Goal: Information Seeking & Learning: Check status

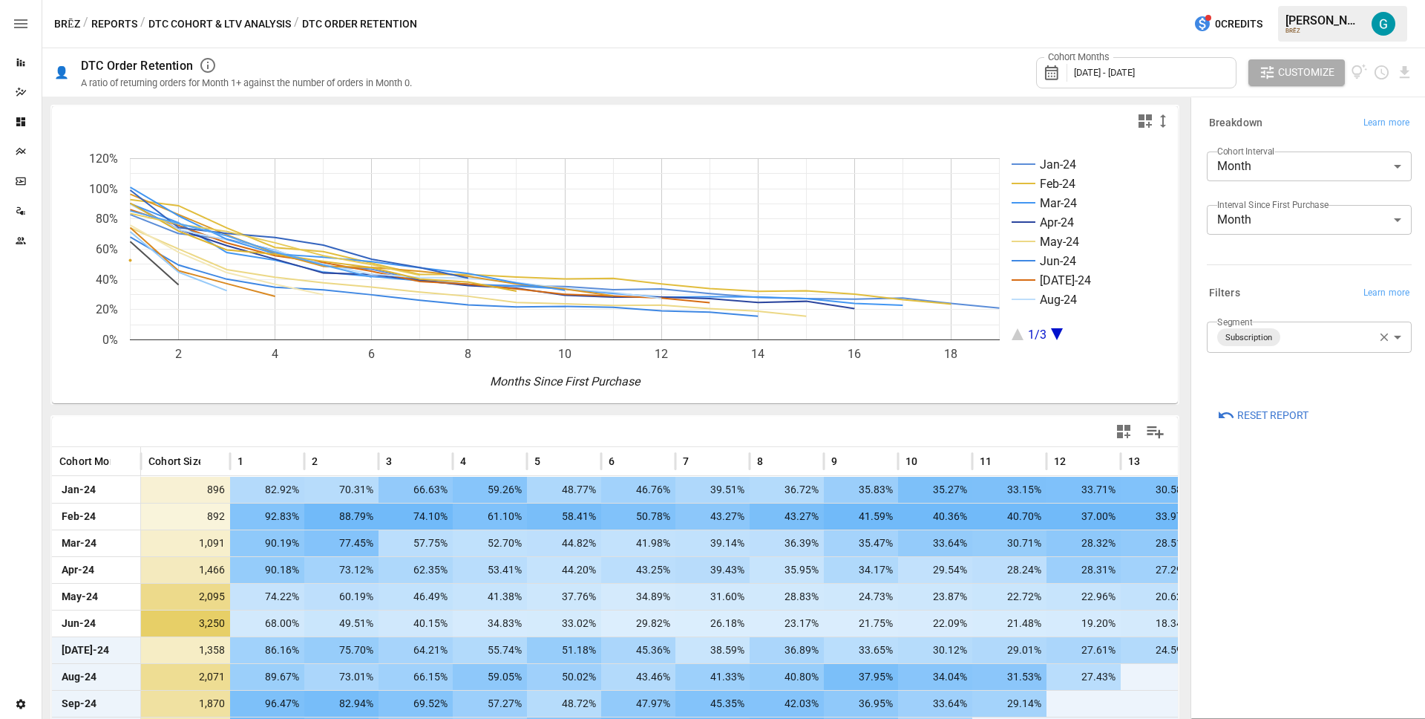
click at [111, 27] on button "Reports" at bounding box center [114, 24] width 46 height 19
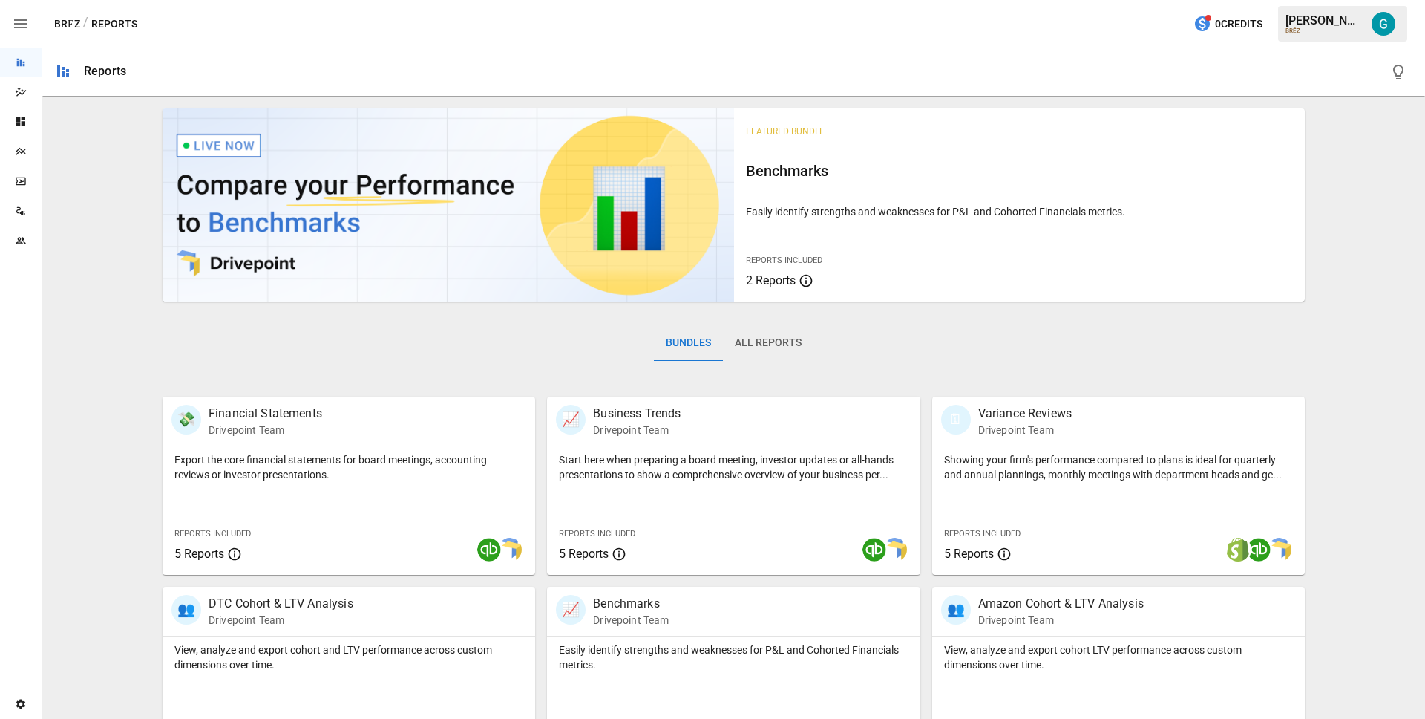
click at [803, 341] on button "All Reports" at bounding box center [768, 343] width 91 height 36
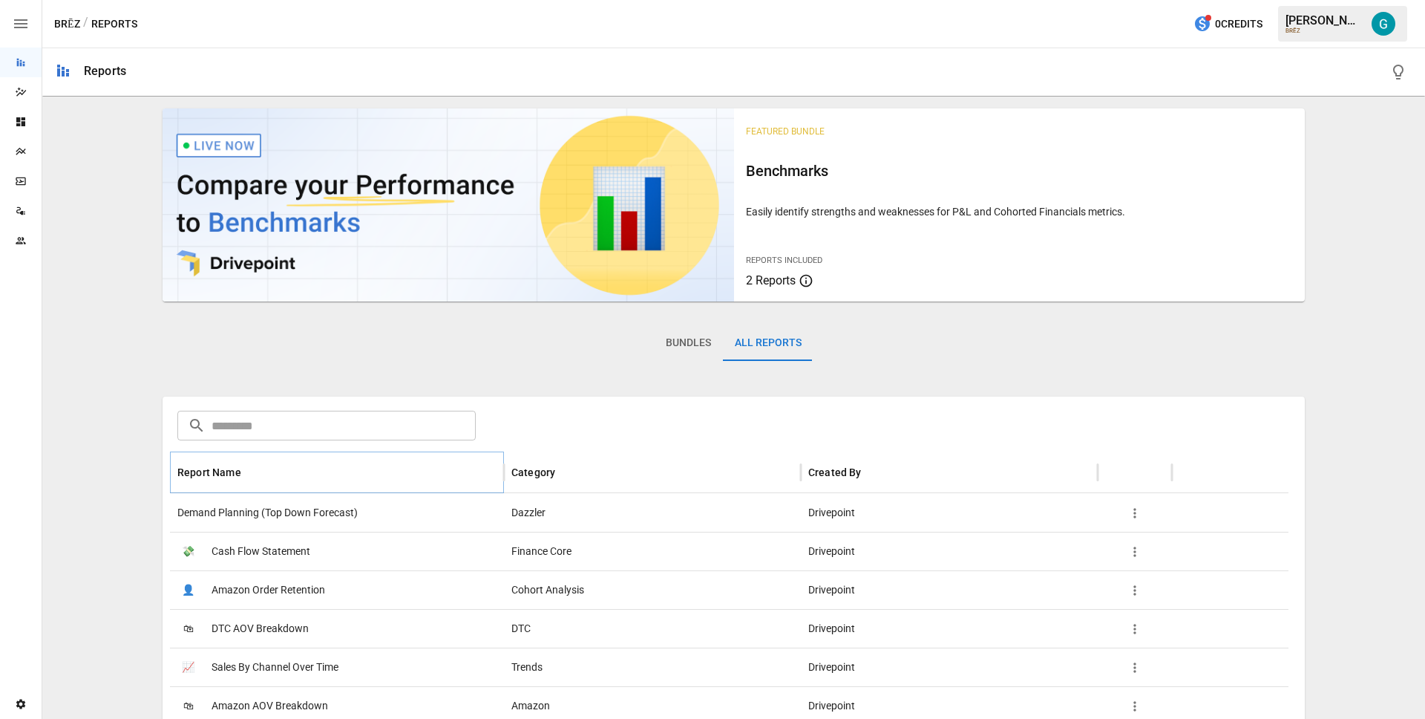
click at [255, 468] on icon "Sort" at bounding box center [252, 471] width 13 height 13
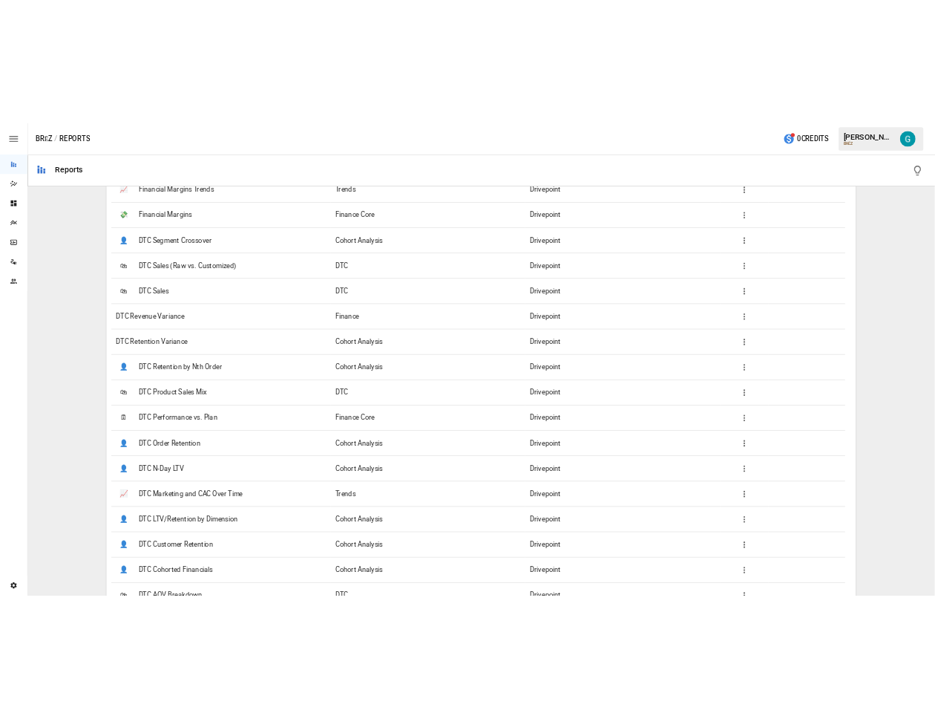
scroll to position [881, 0]
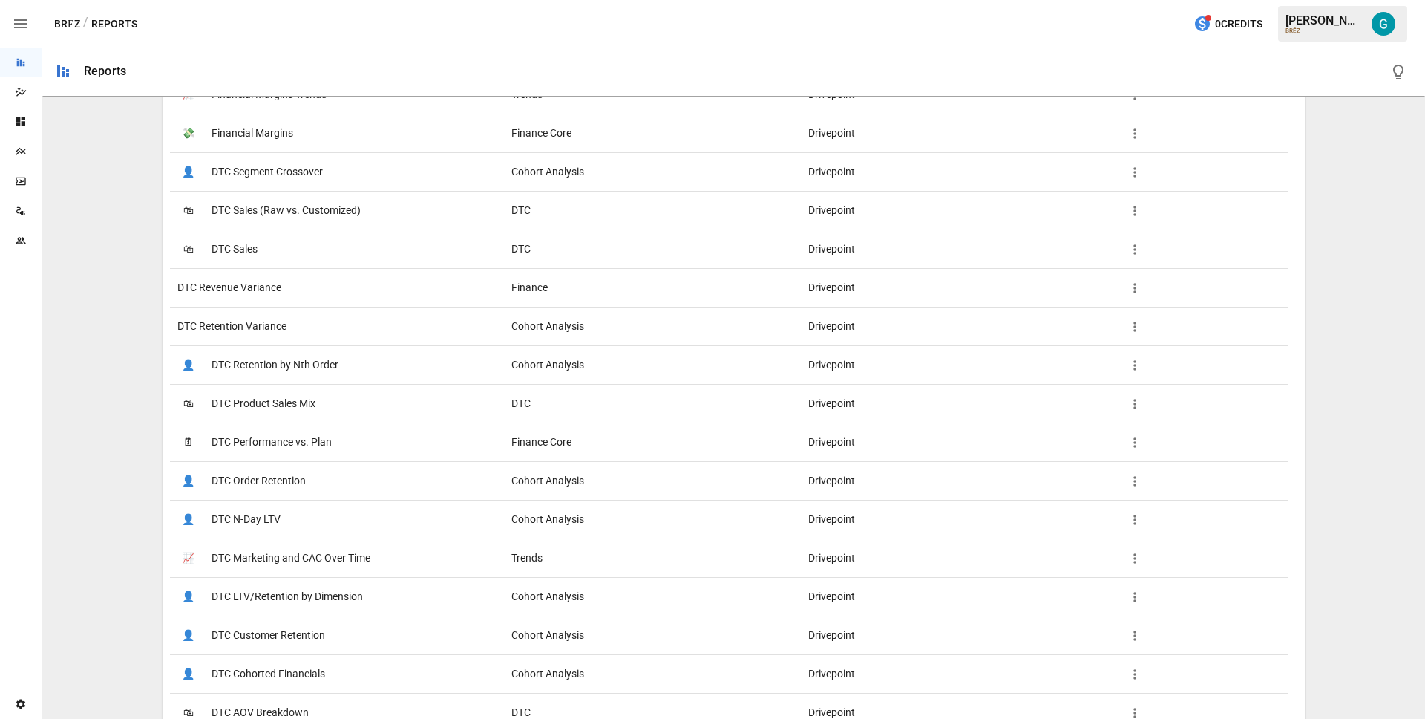
click at [292, 330] on div "DTC Retention Variance" at bounding box center [337, 326] width 334 height 39
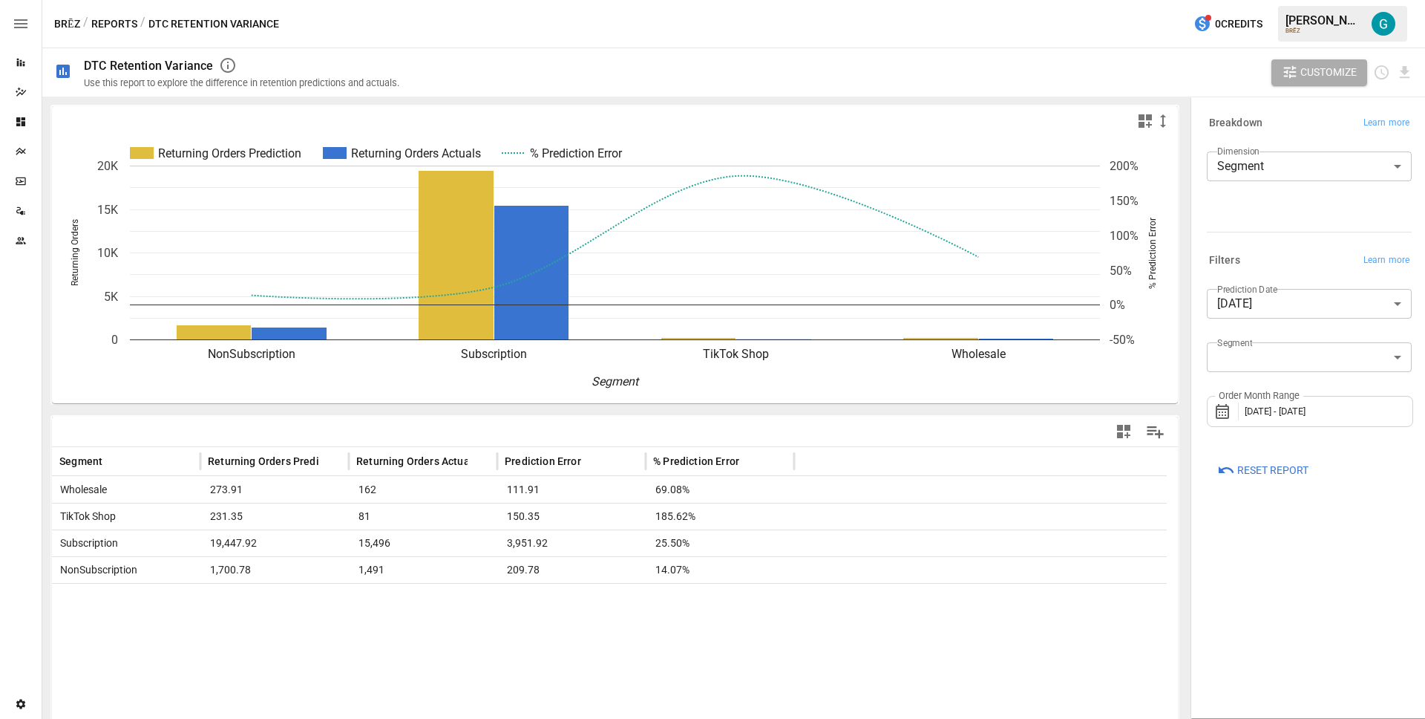
click at [1296, 0] on body "**********" at bounding box center [712, 0] width 1425 height 0
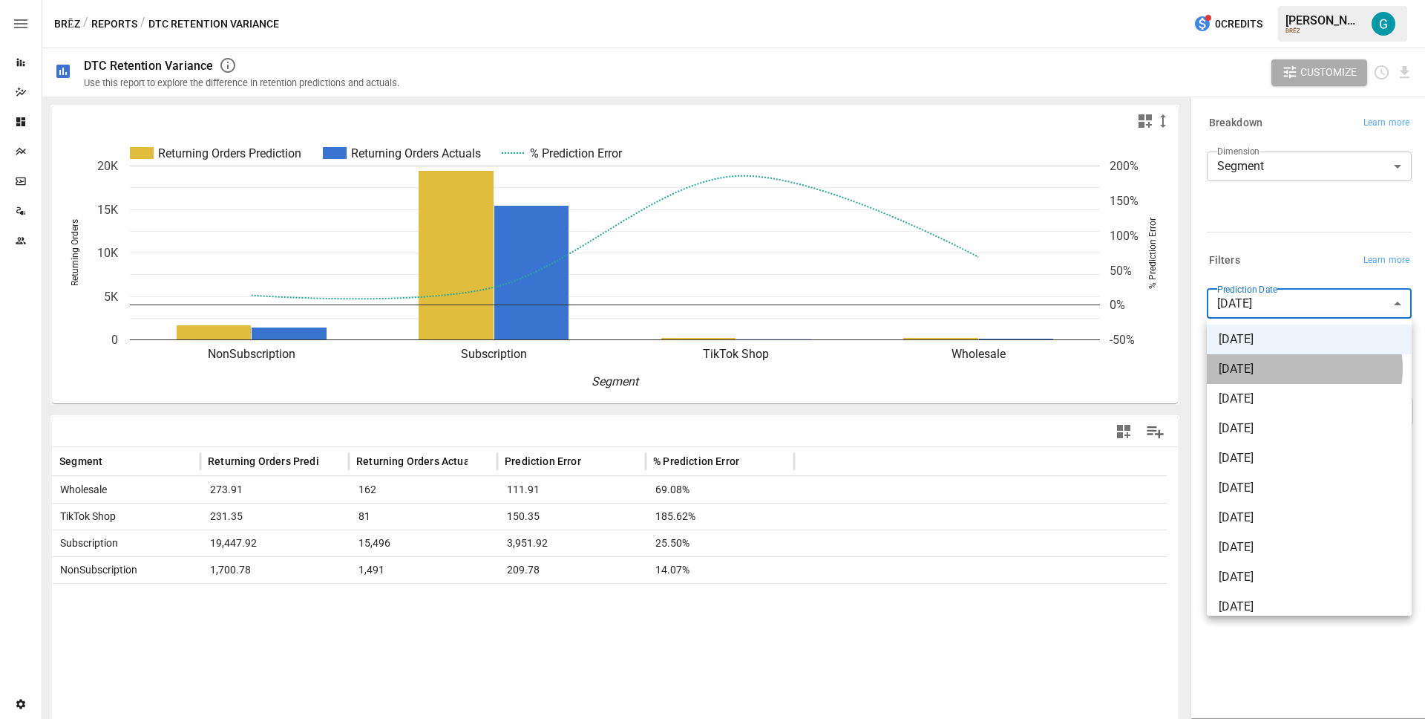
click at [1296, 368] on span "2025-07-01" at bounding box center [1309, 369] width 181 height 18
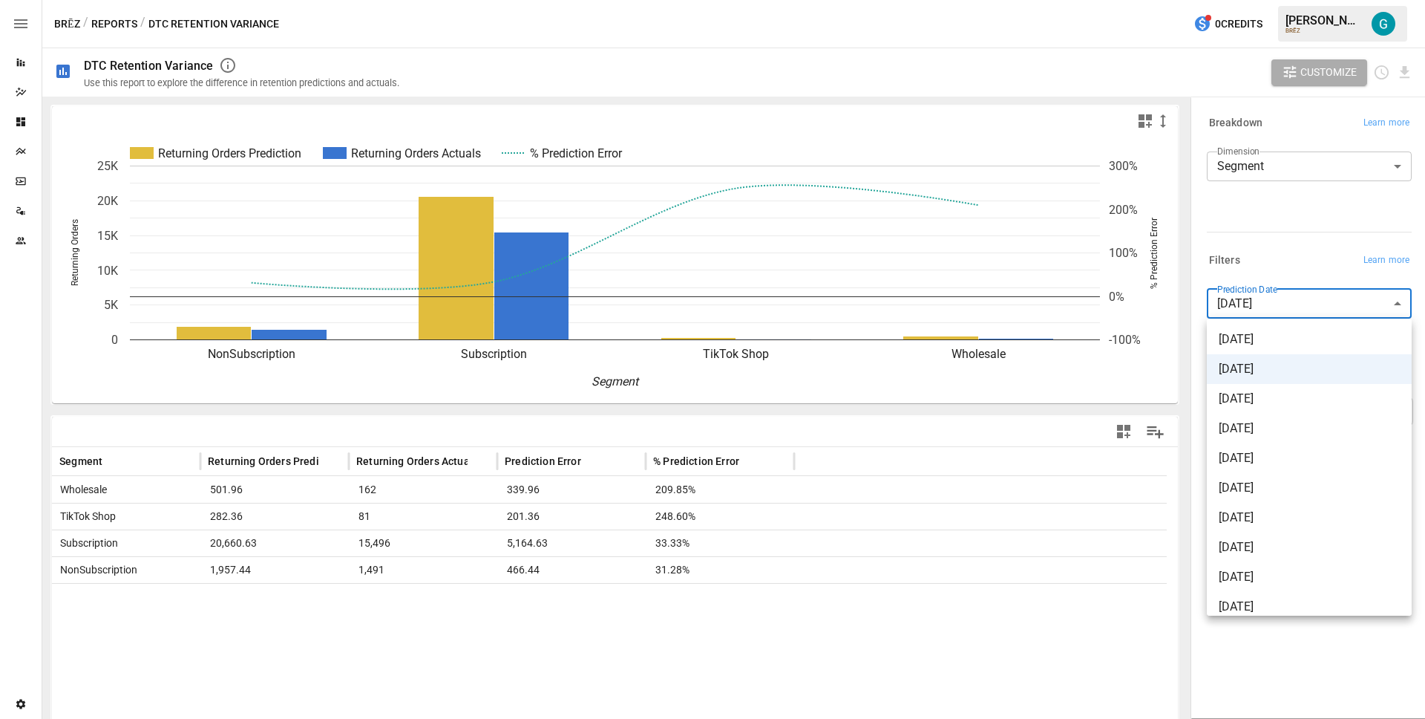
click at [1293, 0] on body "**********" at bounding box center [712, 0] width 1425 height 0
click at [1291, 402] on span "2025-06-01" at bounding box center [1309, 399] width 181 height 18
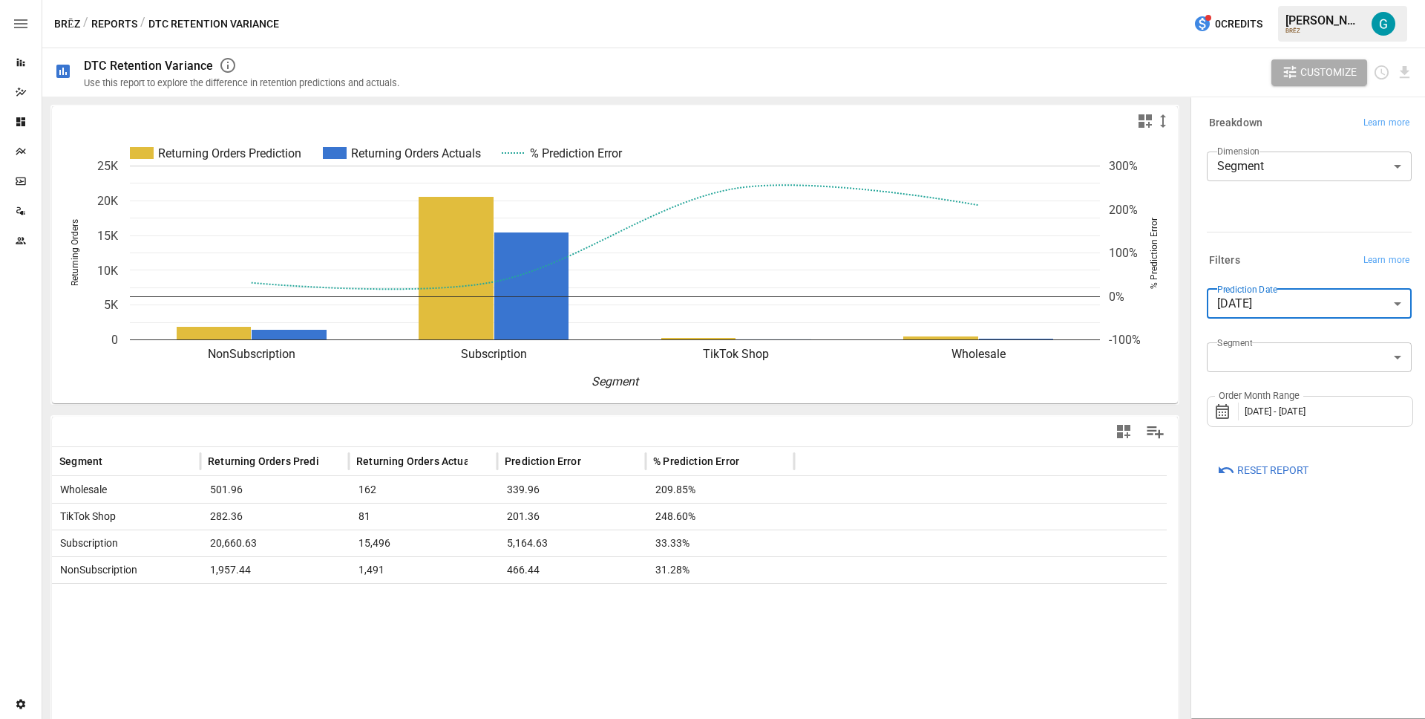
click at [1278, 257] on div "Filters Learn more" at bounding box center [1309, 260] width 205 height 21
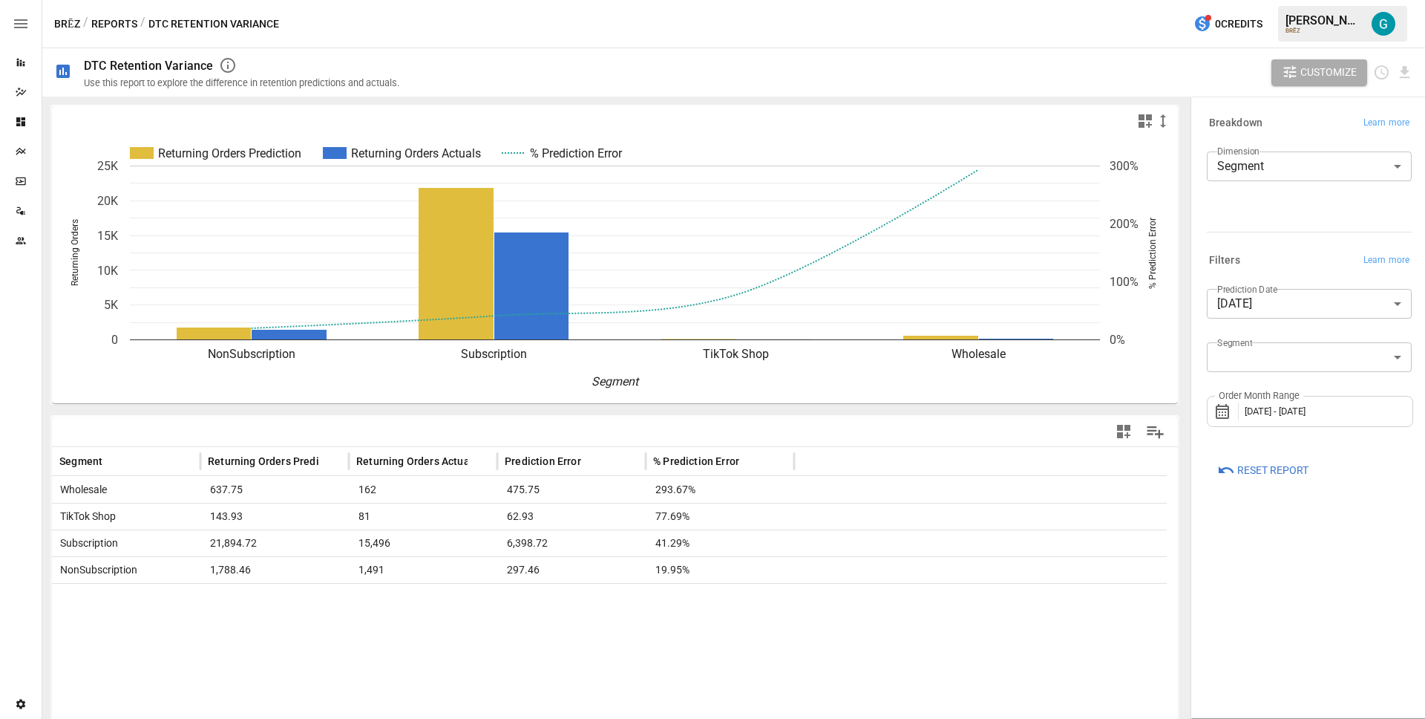
click at [888, 39] on div "BRĒZ / Reports / DTC Retention Variance 0 Credits Gavin A. BRĒZ" at bounding box center [733, 24] width 1383 height 48
click at [1297, 405] on span "August 2025 - August 2025" at bounding box center [1275, 410] width 61 height 11
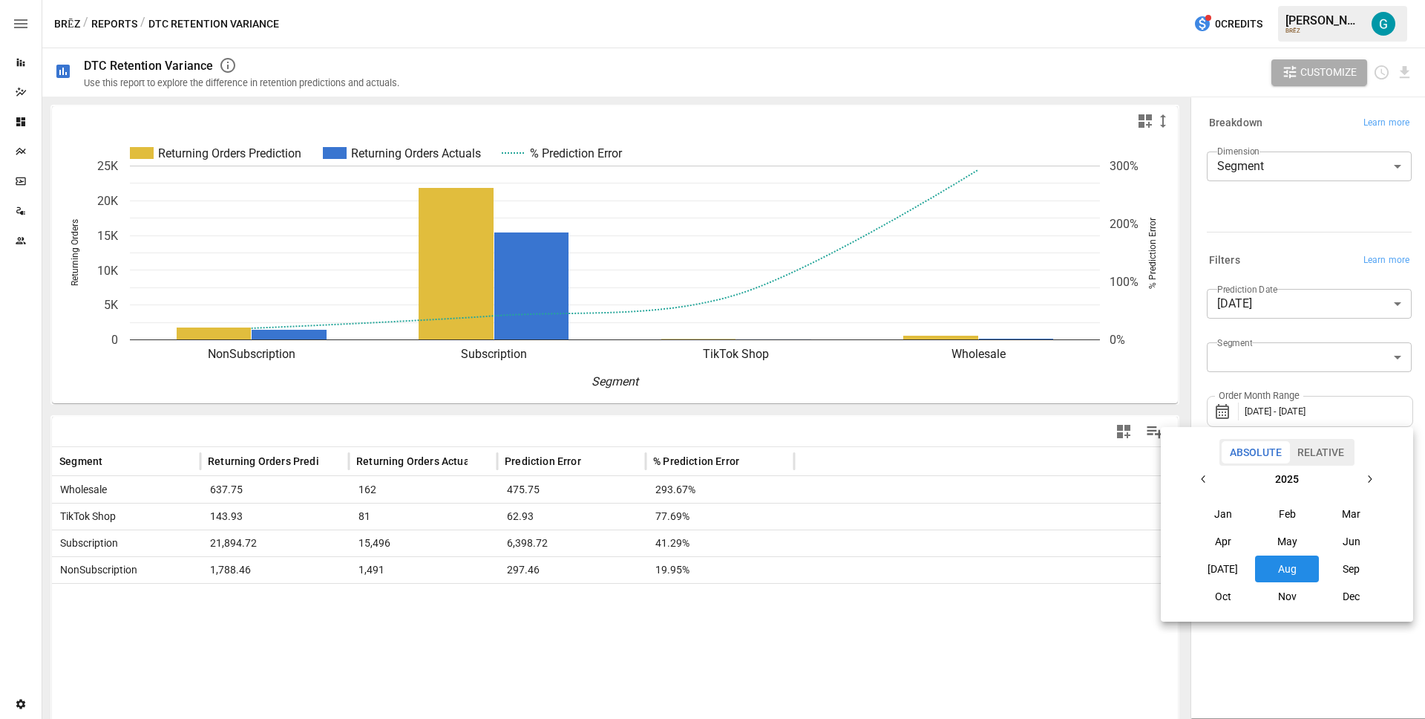
click at [1240, 566] on button "Jul" at bounding box center [1224, 568] width 64 height 27
click at [1238, 566] on button "Jul" at bounding box center [1224, 568] width 64 height 27
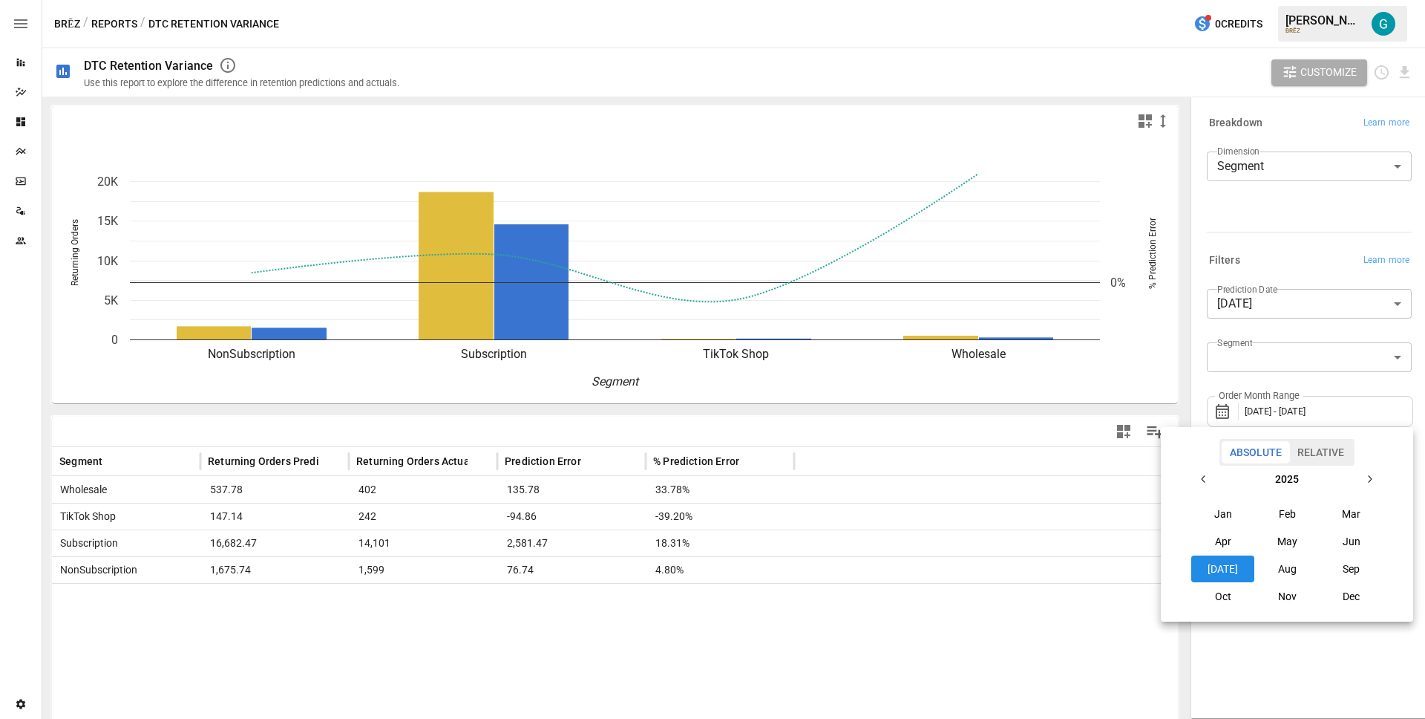
click at [1277, 238] on div at bounding box center [712, 359] width 1425 height 719
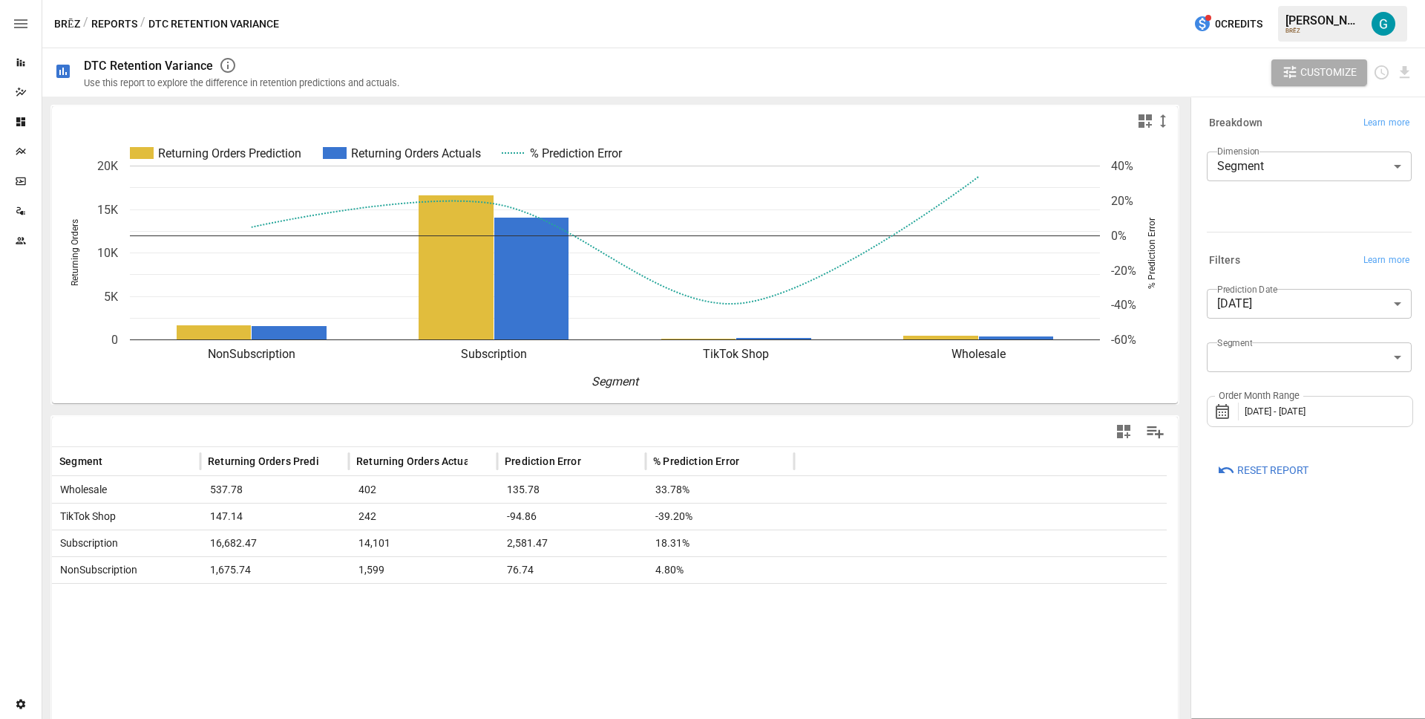
click at [915, 66] on div "Customize" at bounding box center [915, 72] width 996 height 48
click at [1267, 477] on span "Reset Report" at bounding box center [1273, 470] width 71 height 19
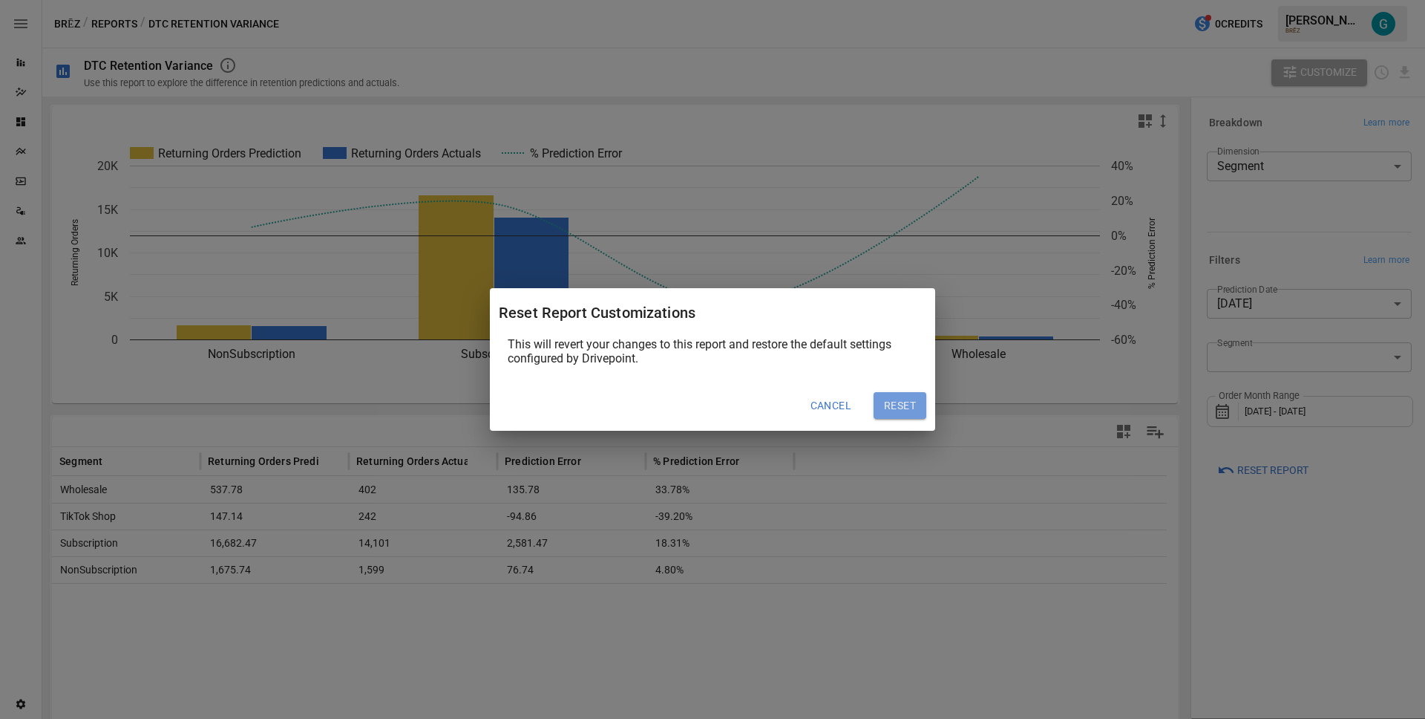
click at [906, 409] on button "Reset" at bounding box center [900, 405] width 53 height 27
type input "**********"
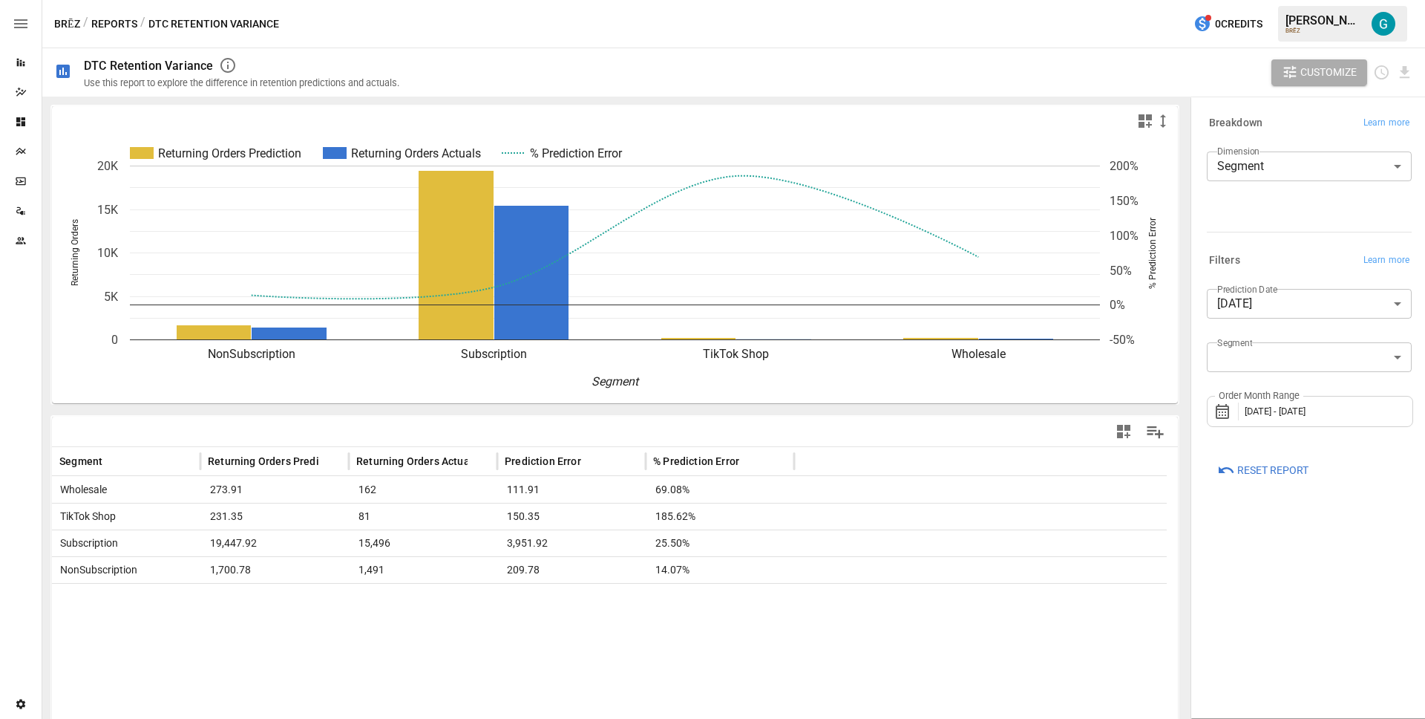
click at [1295, 555] on div "**********" at bounding box center [1309, 407] width 229 height 613
click at [1284, 549] on div "**********" at bounding box center [1309, 407] width 229 height 613
click at [642, 77] on div "Customize" at bounding box center [915, 72] width 996 height 48
click at [645, 99] on div "Returning Orders Prediction Returning Orders Actuals % Prediction Error NonSubs…" at bounding box center [615, 408] width 1146 height 622
click at [106, 20] on button "Reports" at bounding box center [114, 24] width 46 height 19
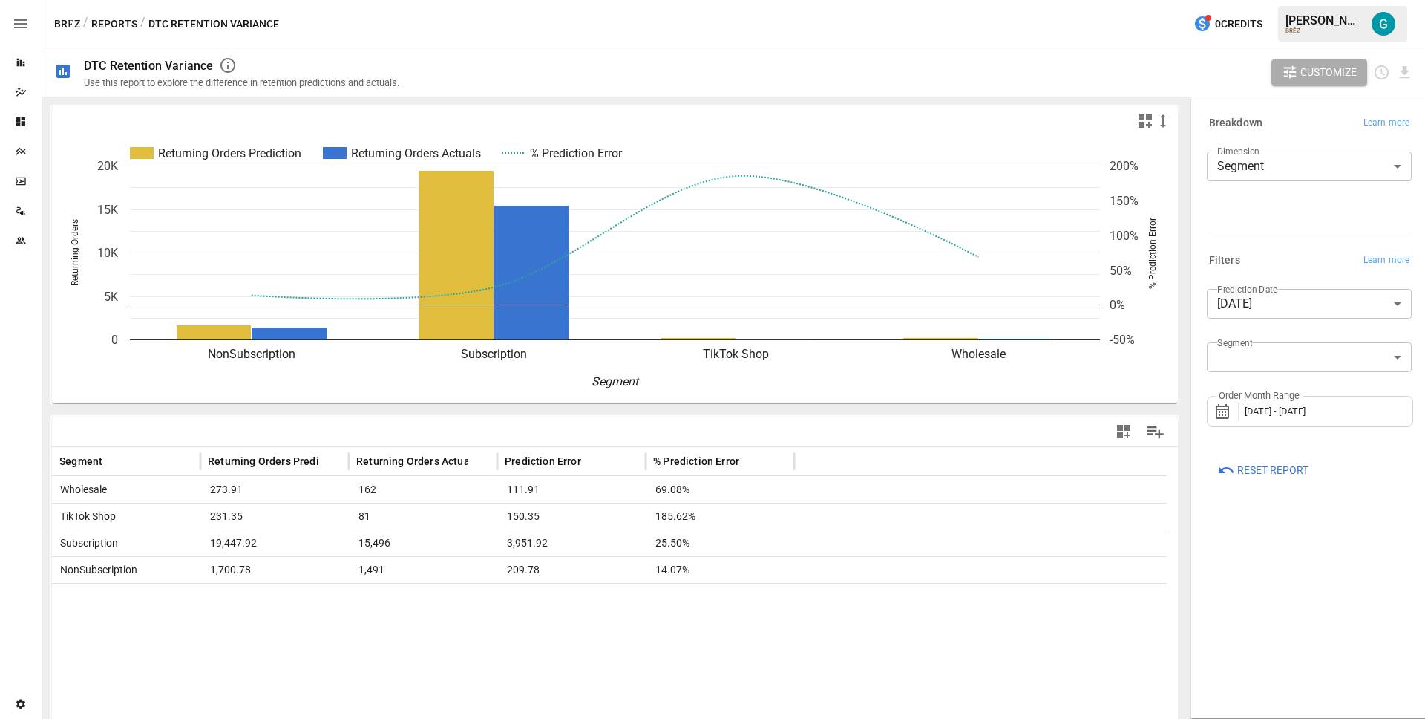
click at [793, 398] on icon "Returning Orders Prediction Returning Orders Actuals % Prediction Error NonSubs…" at bounding box center [609, 269] width 1115 height 267
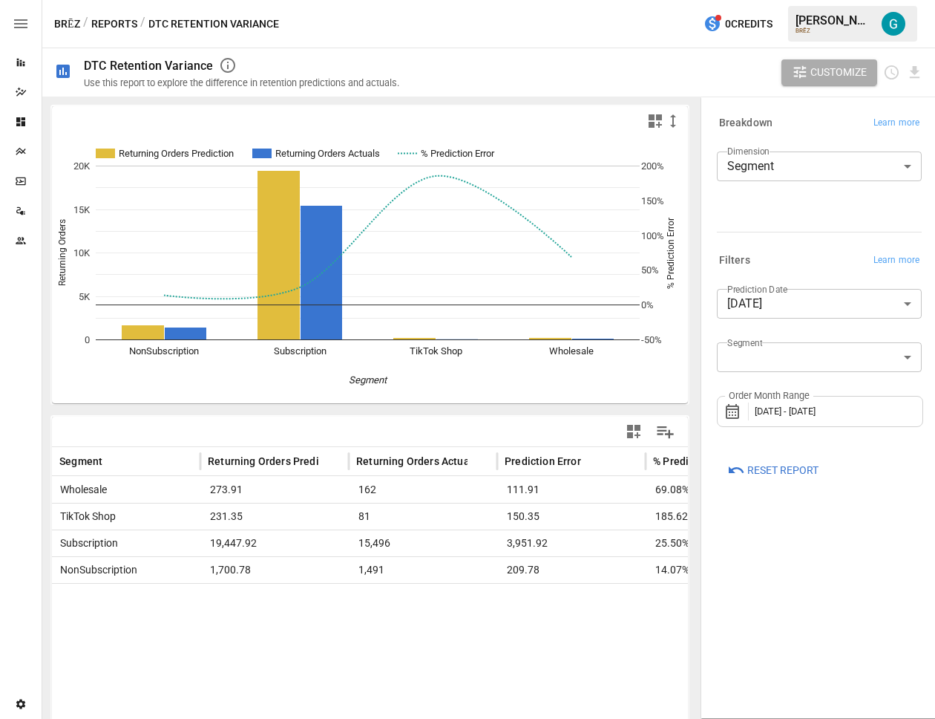
click at [614, 85] on div "Customize" at bounding box center [670, 72] width 506 height 48
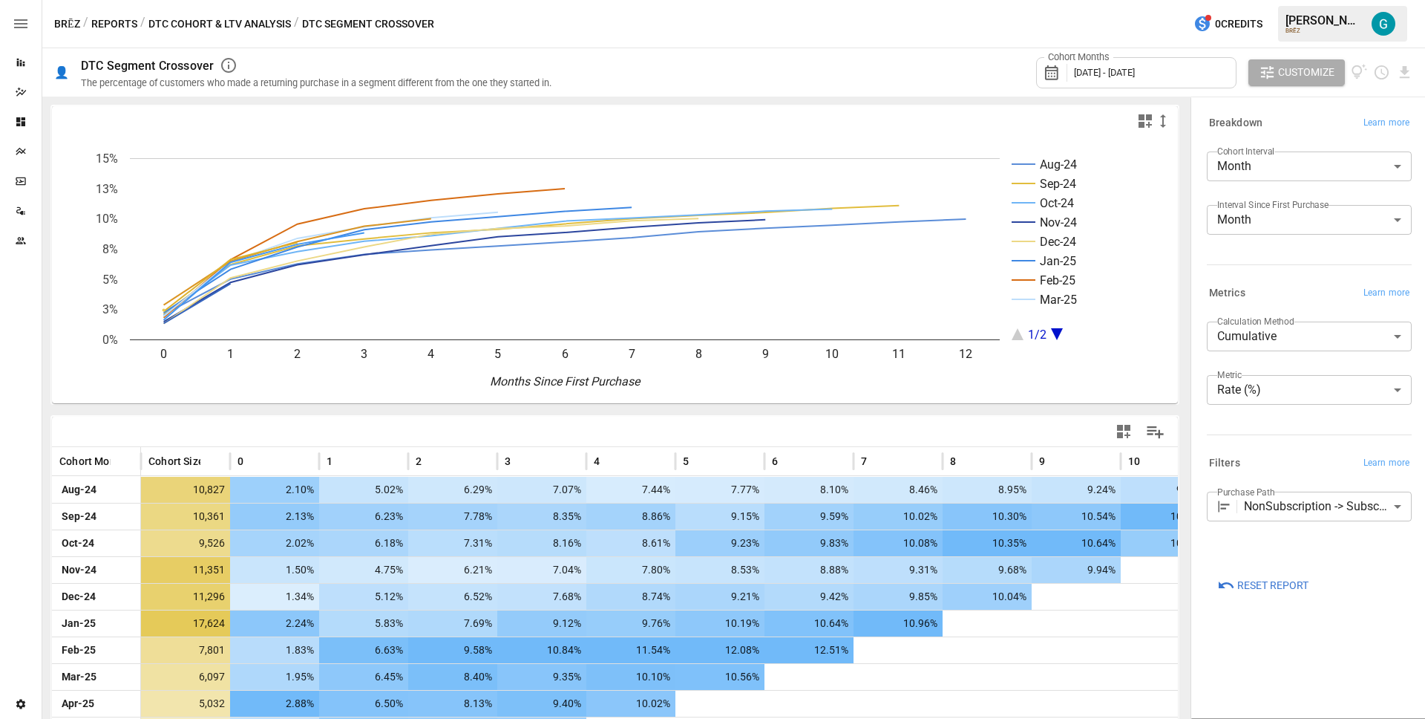
click at [888, 39] on div "BRĒZ / Reports / DTC Cohort & LTV Analysis / DTC Segment Crossover 0 Credits [P…" at bounding box center [733, 24] width 1383 height 48
